Goal: Complete application form: Complete application form

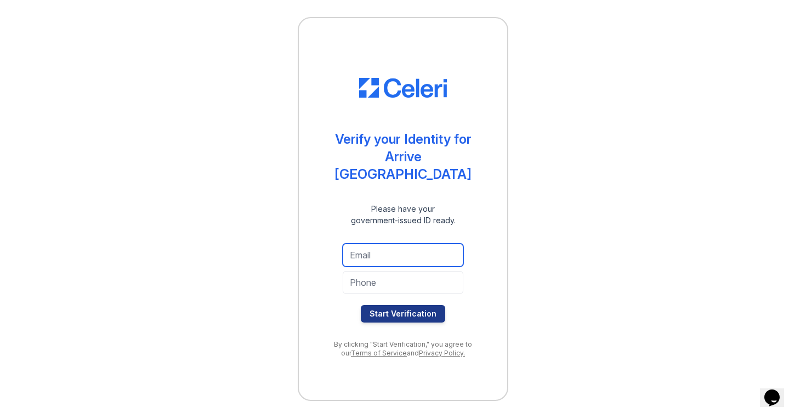
click at [402, 243] on input "email" at bounding box center [403, 254] width 121 height 23
type input "liuzhen9821@gmail.com"
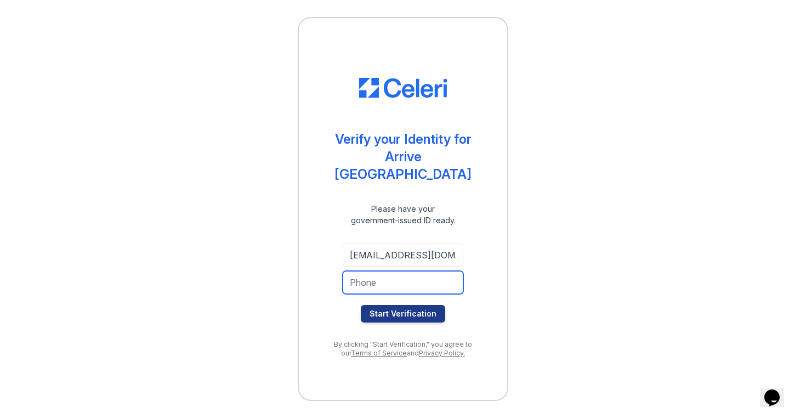
click at [411, 277] on input "tel" at bounding box center [403, 282] width 121 height 23
type input "9198086693"
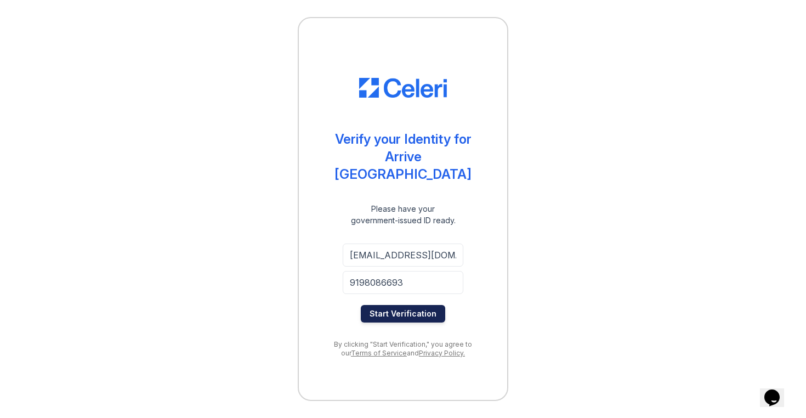
click at [429, 305] on button "Start Verification" at bounding box center [403, 314] width 84 height 18
click at [428, 305] on button "Start Verification" at bounding box center [403, 314] width 84 height 18
